Goal: Task Accomplishment & Management: Use online tool/utility

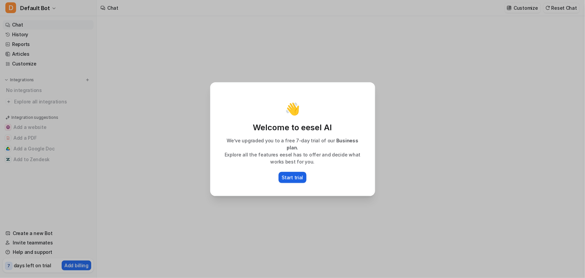
click at [293, 181] on p "Start trial" at bounding box center [292, 177] width 21 height 7
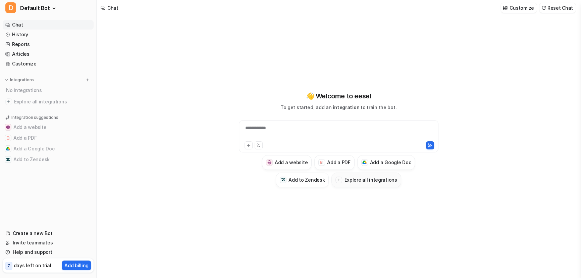
click at [381, 183] on h3 "Explore all integrations" at bounding box center [370, 179] width 53 height 7
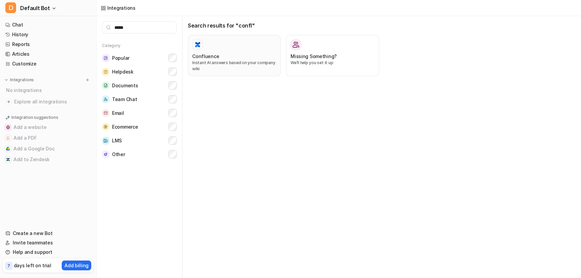
type input "*****"
click at [219, 60] on h3 "Confluence" at bounding box center [205, 56] width 27 height 7
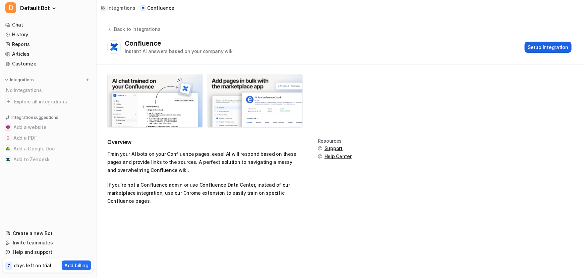
click at [554, 53] on button "Setup Integration" at bounding box center [548, 47] width 47 height 11
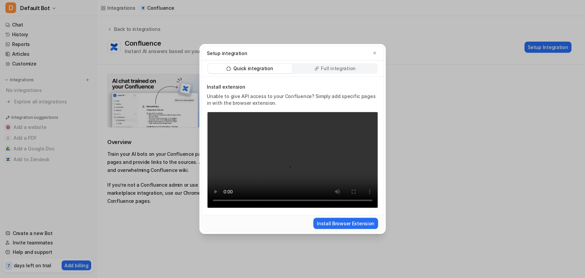
click at [341, 65] on p "Full integration" at bounding box center [338, 68] width 35 height 7
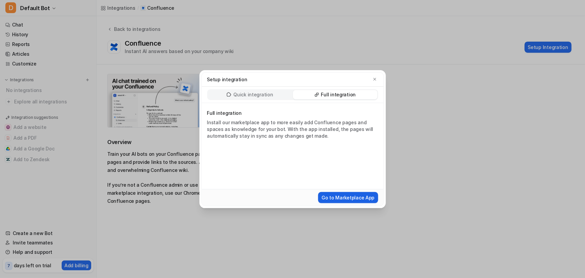
click at [344, 203] on button "Go to Marketplace App" at bounding box center [348, 197] width 60 height 11
click at [374, 77] on icon "button" at bounding box center [375, 79] width 5 height 5
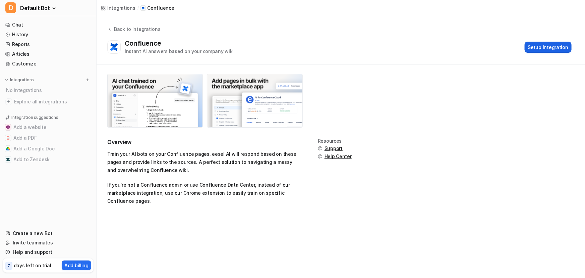
click at [541, 53] on button "Setup Integration" at bounding box center [548, 47] width 47 height 11
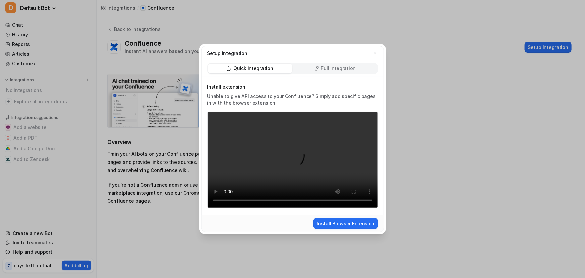
click at [342, 65] on p "Full integration" at bounding box center [338, 68] width 35 height 7
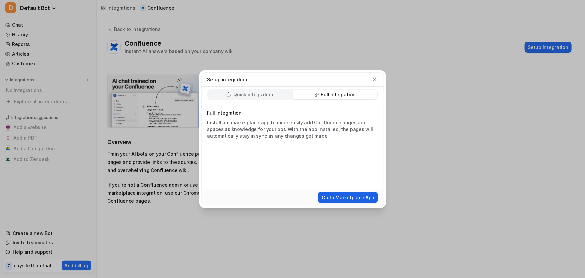
click at [338, 203] on button "Go to Marketplace App" at bounding box center [348, 197] width 60 height 11
